Goal: Transaction & Acquisition: Purchase product/service

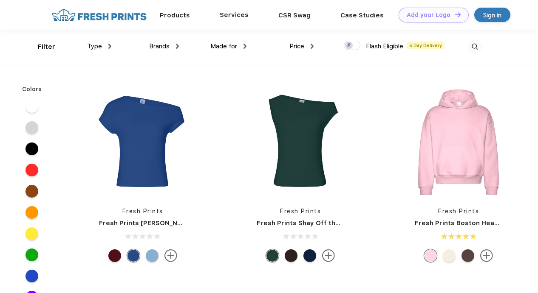
scroll to position [0, 0]
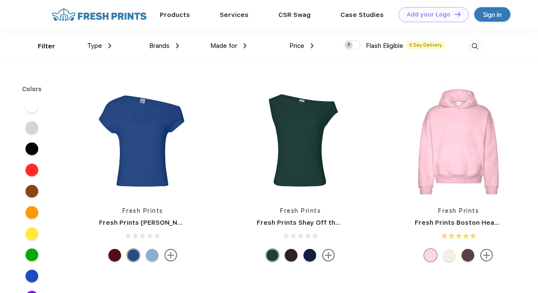
click at [100, 24] on div "Products Services CSR Swag Case Studies Natural Light Newman's Own Add your Log…" at bounding box center [259, 15] width 430 height 30
click at [98, 15] on img at bounding box center [99, 14] width 100 height 15
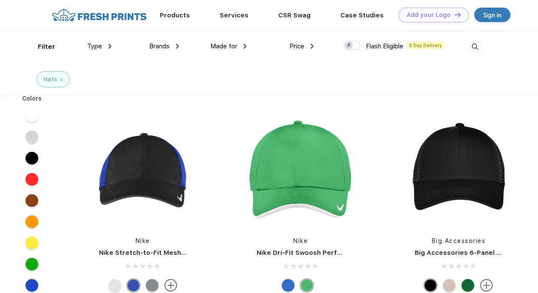
click at [284, 284] on div at bounding box center [288, 285] width 13 height 13
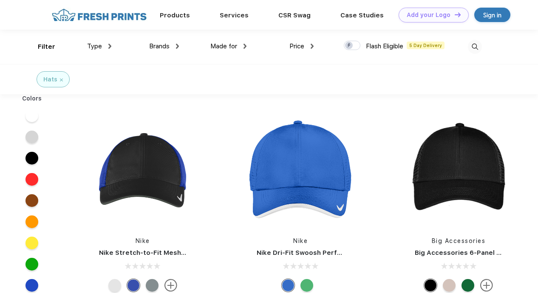
click at [306, 284] on div at bounding box center [306, 285] width 13 height 13
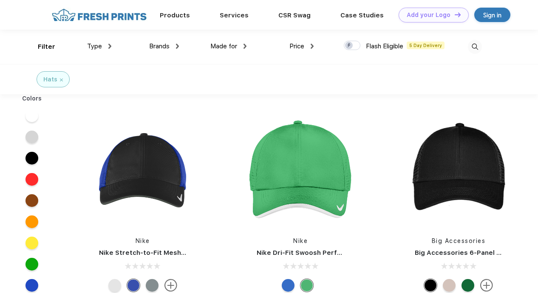
click at [290, 287] on div at bounding box center [288, 285] width 13 height 13
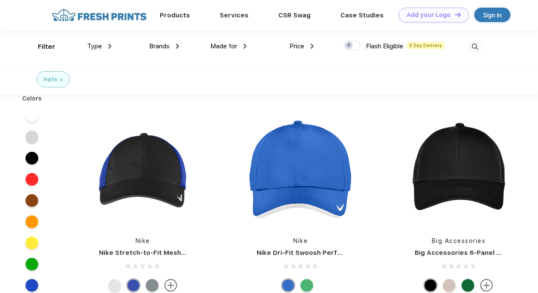
click at [309, 283] on div at bounding box center [306, 285] width 13 height 13
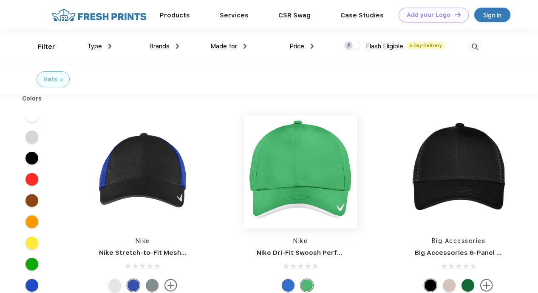
click at [294, 118] on img at bounding box center [300, 171] width 113 height 113
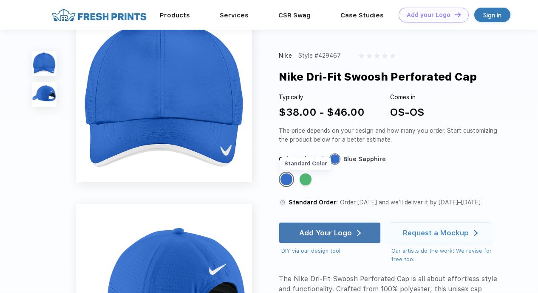
click at [304, 180] on div "Standard Color" at bounding box center [305, 180] width 12 height 12
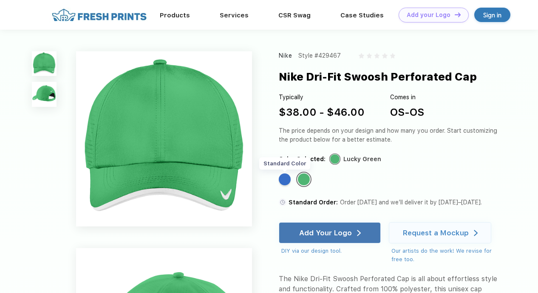
click at [284, 182] on div "Standard Color" at bounding box center [285, 180] width 12 height 12
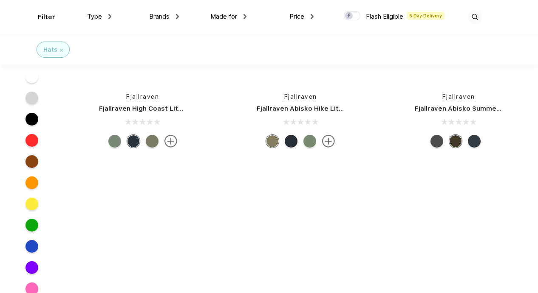
scroll to position [5942, 0]
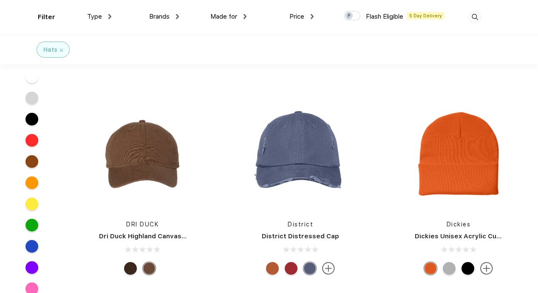
drag, startPoint x: 218, startPoint y: 197, endPoint x: 476, endPoint y: 21, distance: 311.6
click at [476, 21] on img at bounding box center [474, 17] width 14 height 14
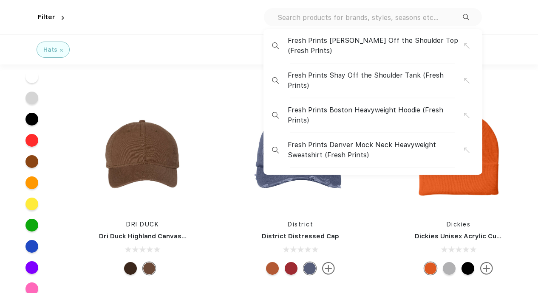
click at [476, 21] on div "Fresh Prints [PERSON_NAME] Off the Shoulder Top (Fresh Prints) Fresh Prints Sha…" at bounding box center [373, 17] width 218 height 18
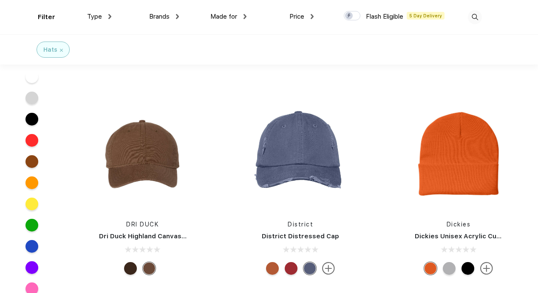
click at [482, 21] on div "Filter Type Shirts Sweaters Bottoms Accessories Hats Tanks Jackets Jerseys Polo…" at bounding box center [269, 17] width 462 height 34
click at [477, 21] on img at bounding box center [474, 17] width 14 height 14
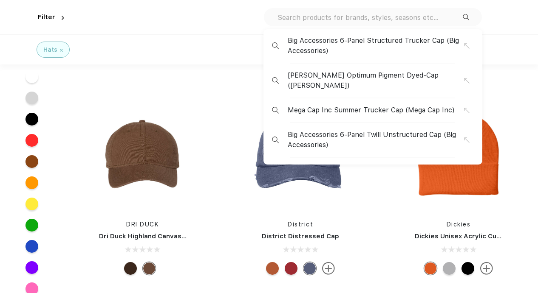
click at [400, 20] on input "text" at bounding box center [369, 17] width 186 height 9
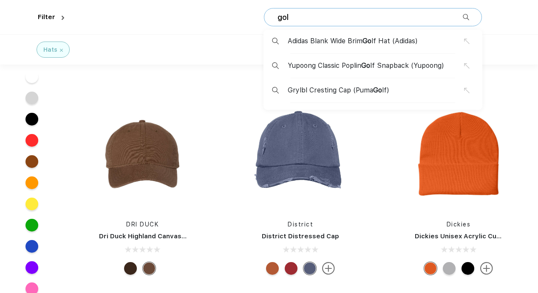
type input "golf"
